Goal: Task Accomplishment & Management: Complete application form

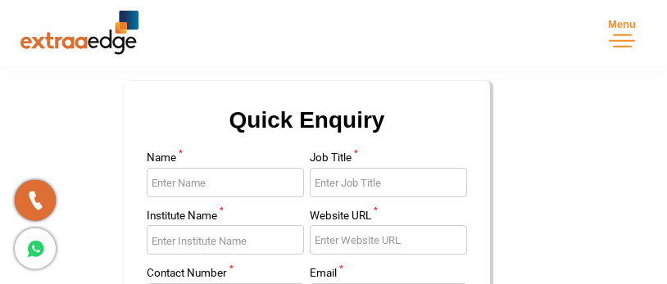
scroll to position [344, 0]
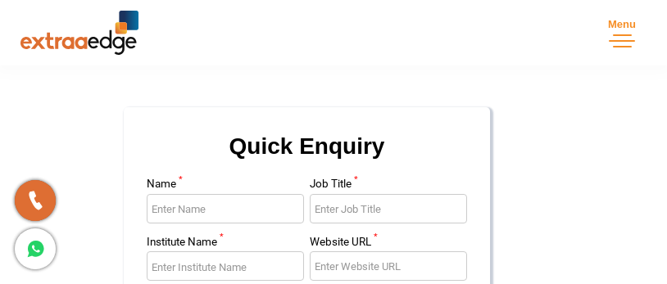
click at [231, 210] on input "Name *" at bounding box center [225, 208] width 157 height 29
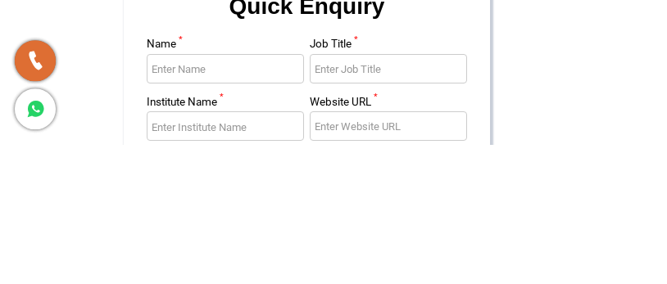
type input "Rajesh Kumar"
click at [383, 194] on input "Job Title *" at bounding box center [388, 208] width 157 height 29
type input "H"
click at [318, 194] on input "Chemistry class" at bounding box center [388, 208] width 157 height 29
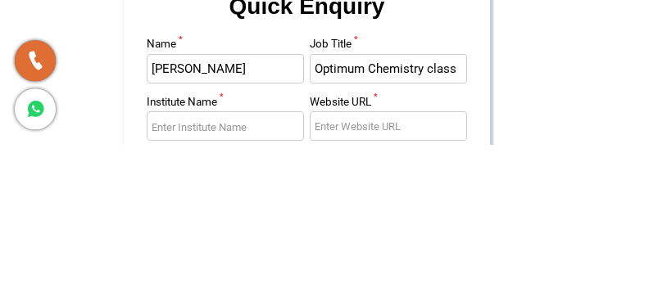
click at [259, 251] on input "Institute Name *" at bounding box center [225, 265] width 157 height 29
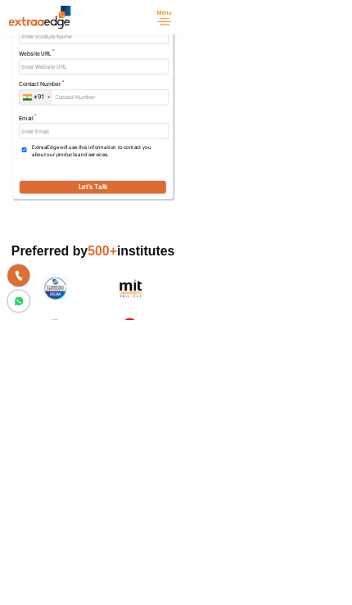
scroll to position [620, 0]
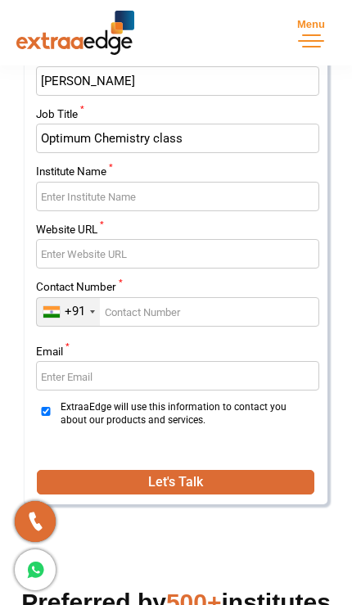
click at [98, 139] on input "Optimum Chemistry class" at bounding box center [178, 138] width 284 height 29
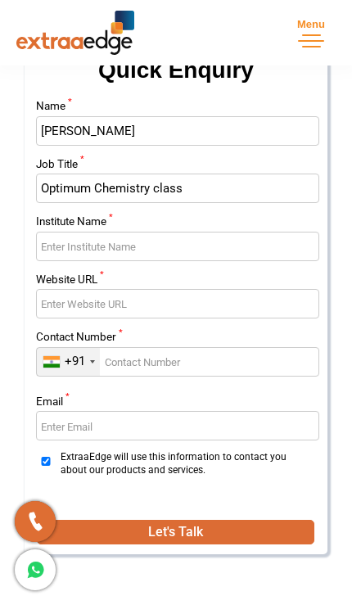
click at [67, 238] on input "Institute Name *" at bounding box center [178, 246] width 284 height 29
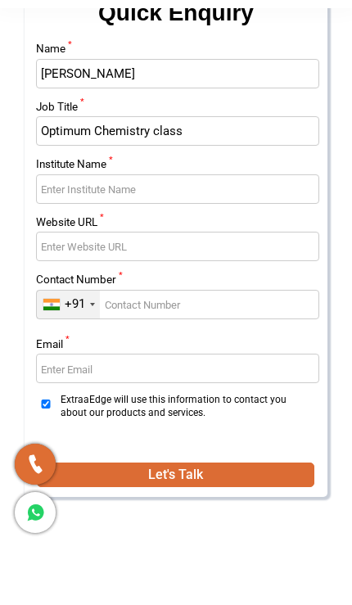
click at [92, 174] on input "Optimum Chemistry class" at bounding box center [178, 188] width 284 height 29
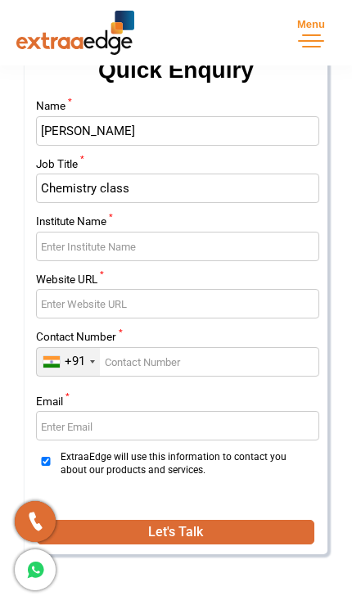
type input "Chemistry class"
click at [79, 249] on input "Institute Name *" at bounding box center [178, 246] width 284 height 29
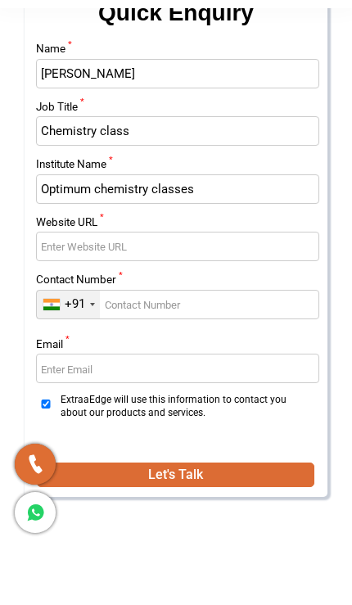
click at [70, 283] on input "Website URL *" at bounding box center [178, 303] width 284 height 29
type input "Optimum chemistry classes"
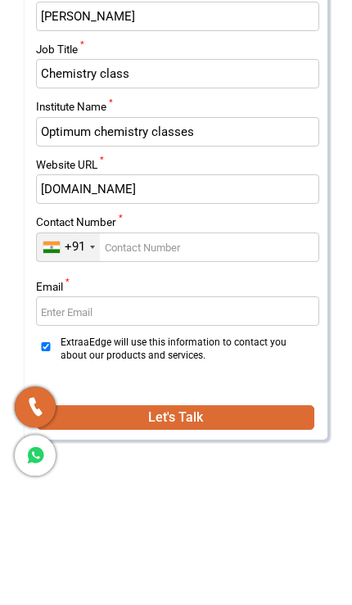
type input "Www.optimumclasses.com"
click at [121, 283] on input "Contact Number *" at bounding box center [178, 361] width 284 height 29
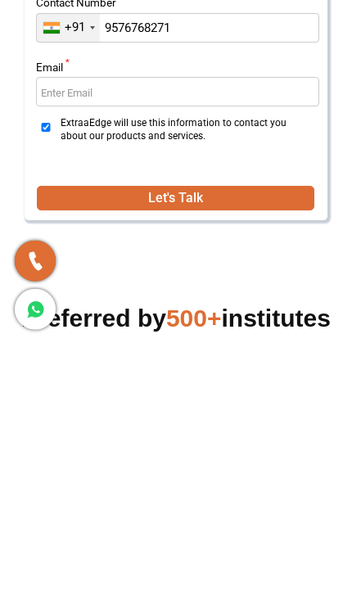
scroll to position [506, 0]
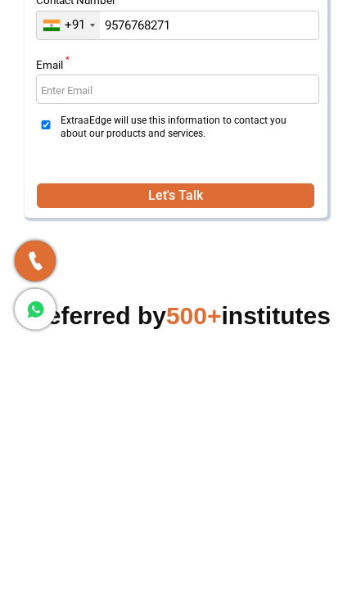
type input "9576768271"
click at [94, 283] on button "Let's Talk" at bounding box center [176, 456] width 278 height 25
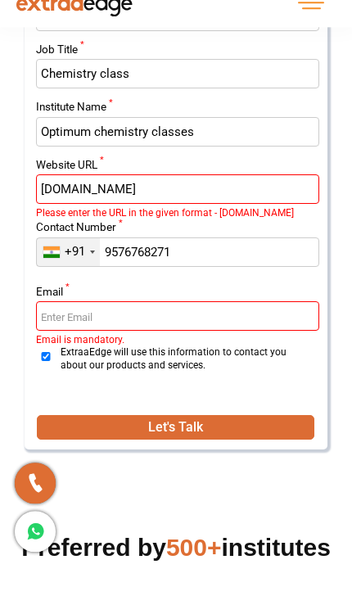
click at [72, 283] on input "Email *" at bounding box center [178, 354] width 284 height 29
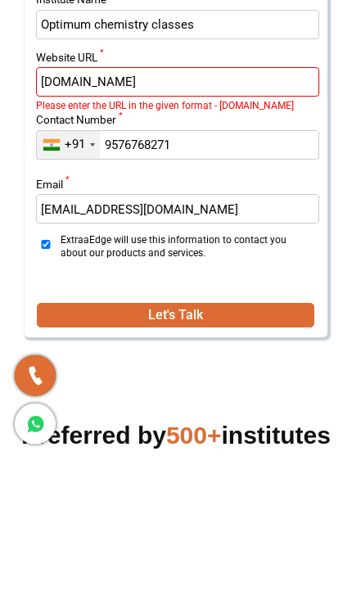
type input "sukun.optimum@gmail.com"
click at [168, 283] on button "Let's Talk" at bounding box center [176, 461] width 278 height 25
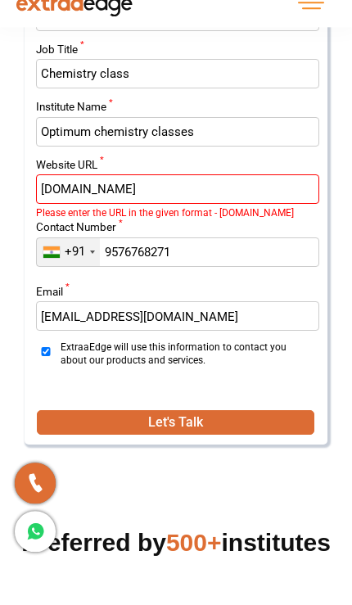
click at [45, 213] on input "Www.optimumclasses.com" at bounding box center [178, 227] width 284 height 29
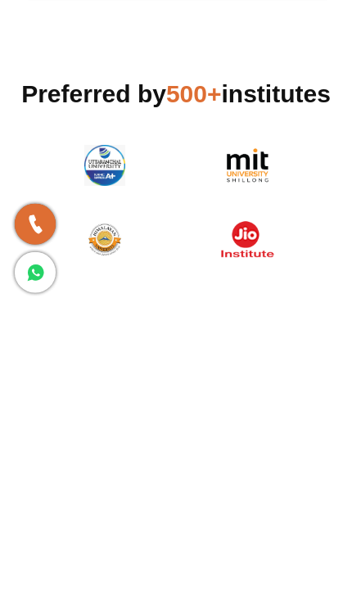
scroll to position [697, 0]
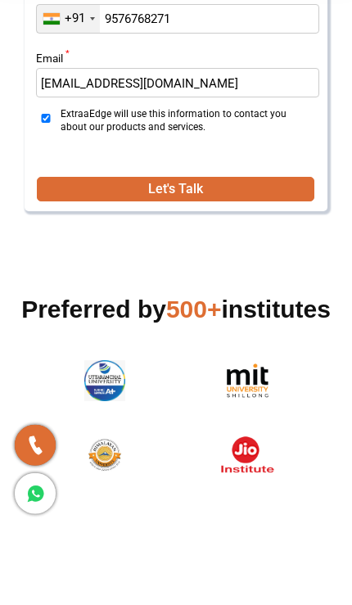
type input "www.optimumclasses.com"
click at [161, 253] on button "Let's Talk" at bounding box center [176, 265] width 278 height 25
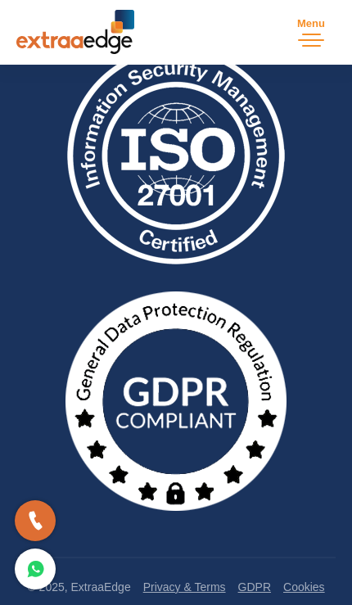
scroll to position [1201, 0]
